Goal: Information Seeking & Learning: Learn about a topic

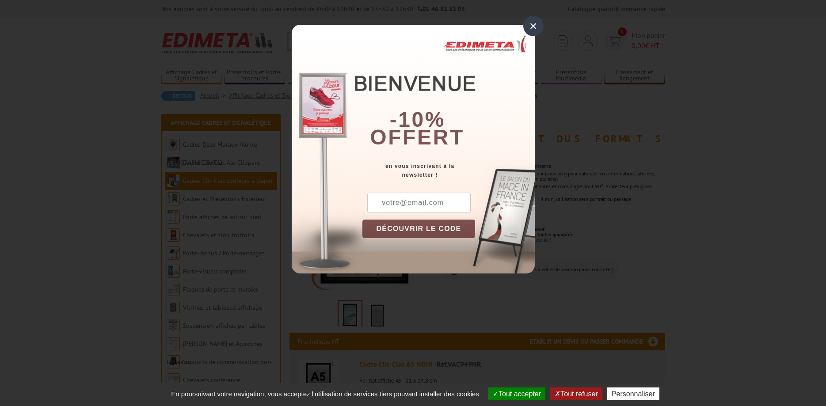
click at [538, 27] on div "×" at bounding box center [533, 26] width 20 height 20
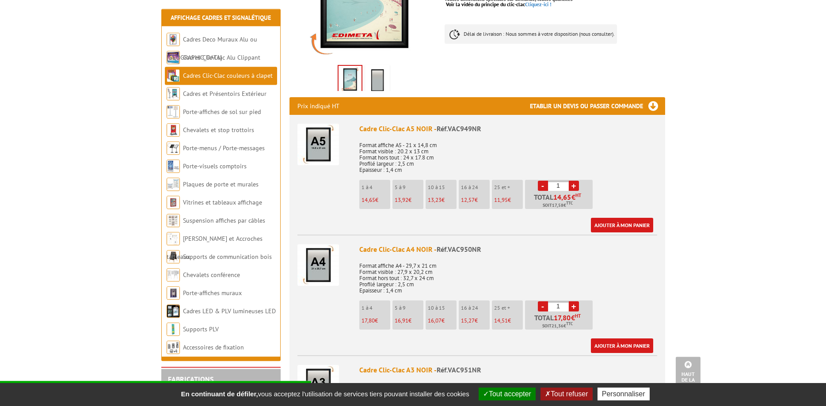
scroll to position [180, 0]
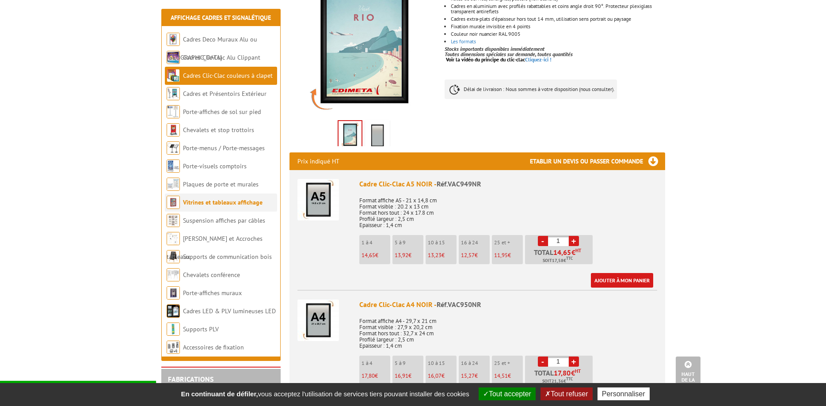
click at [235, 205] on link "Vitrines et tableaux affichage" at bounding box center [223, 202] width 80 height 8
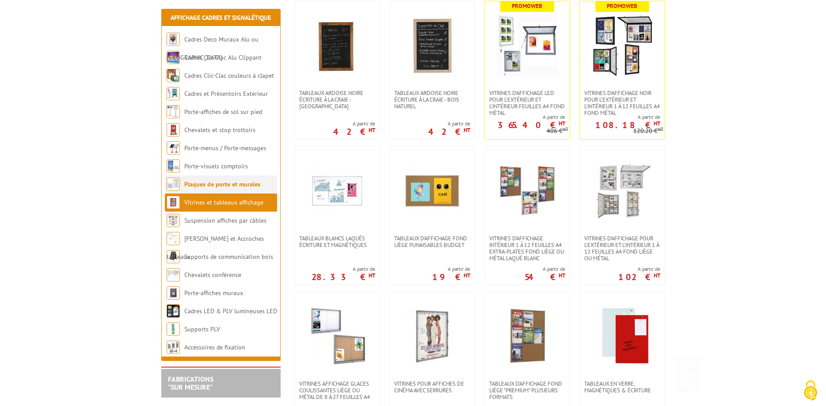
scroll to position [270, 0]
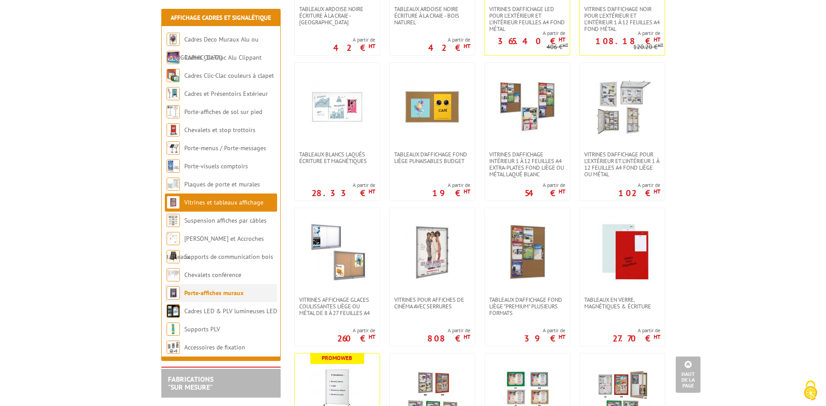
click at [227, 292] on link "Porte-affiches muraux" at bounding box center [213, 293] width 59 height 8
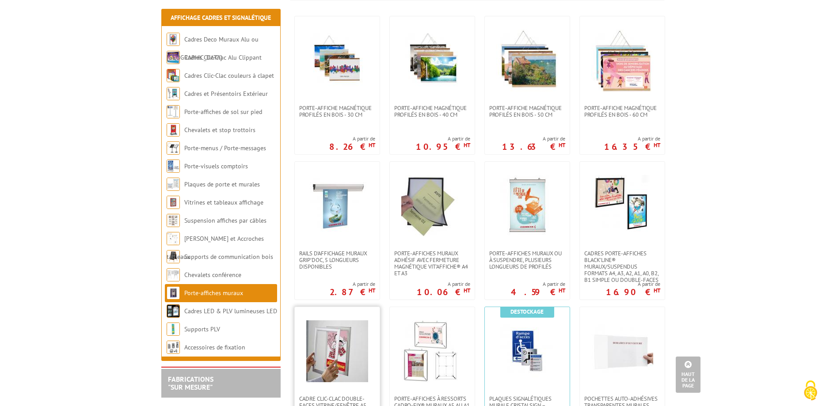
scroll to position [315, 0]
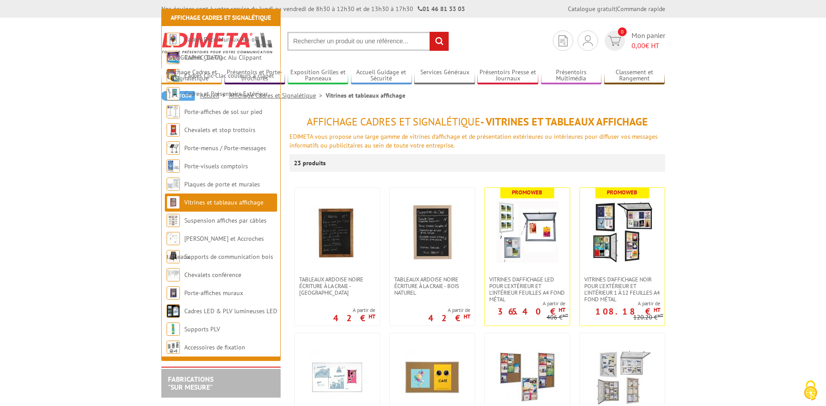
scroll to position [270, 0]
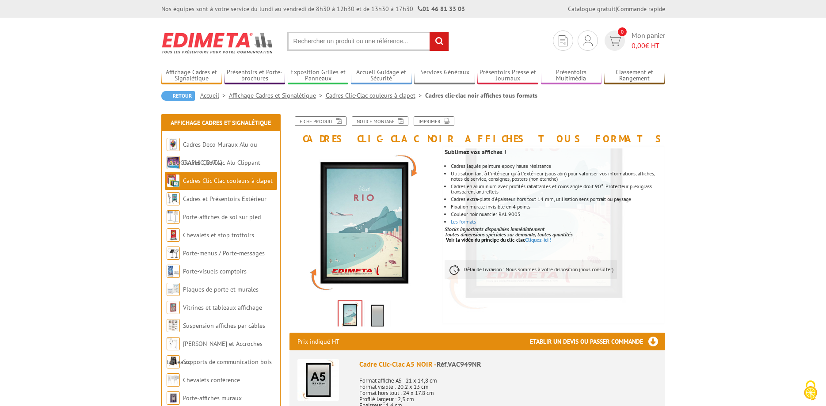
click at [379, 316] on img at bounding box center [377, 315] width 21 height 27
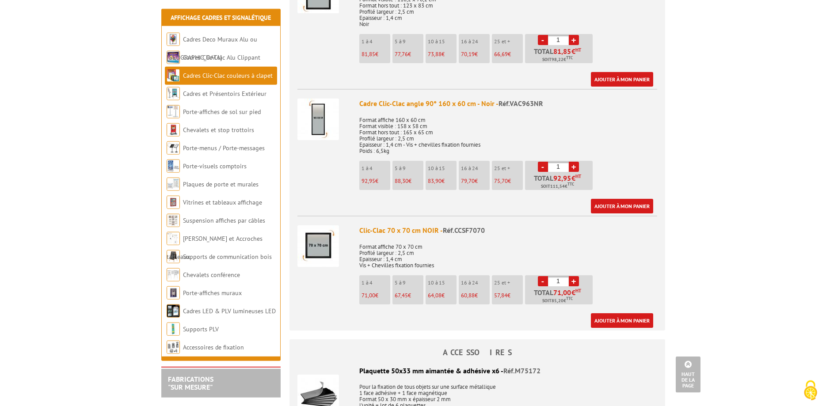
scroll to position [1667, 0]
